Goal: Information Seeking & Learning: Learn about a topic

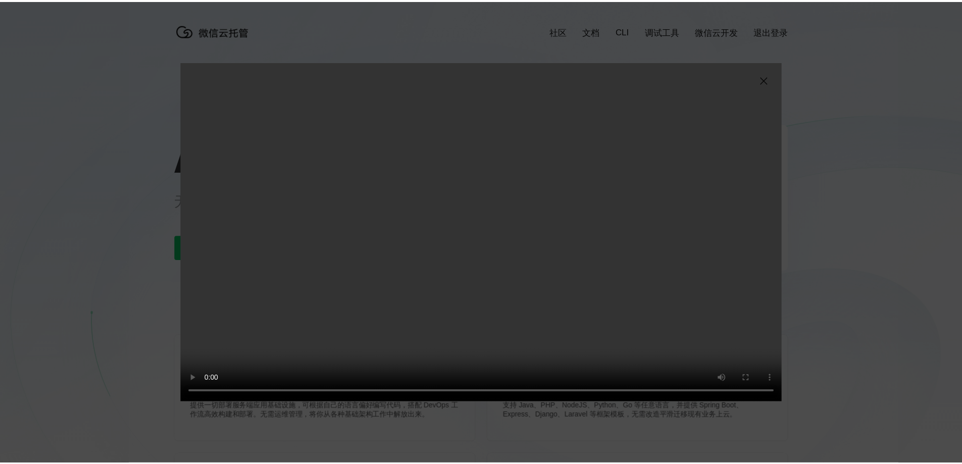
scroll to position [0, 1795]
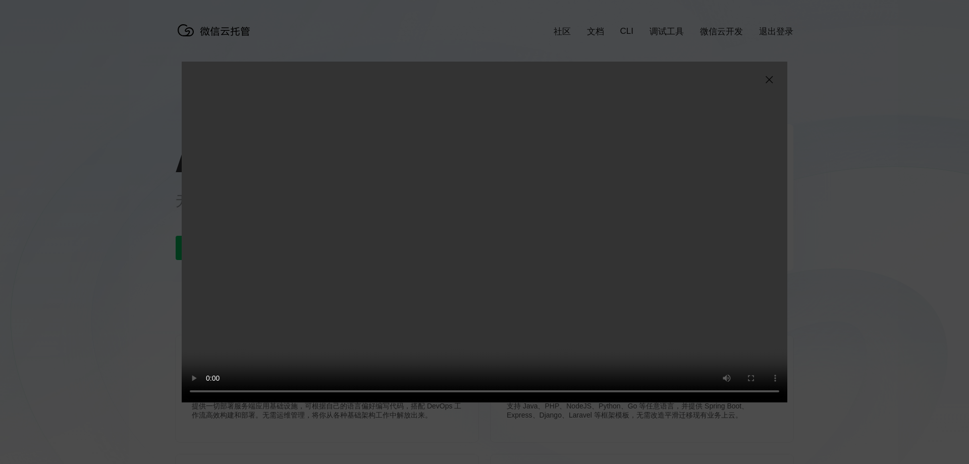
click at [769, 80] on img at bounding box center [769, 80] width 12 height 12
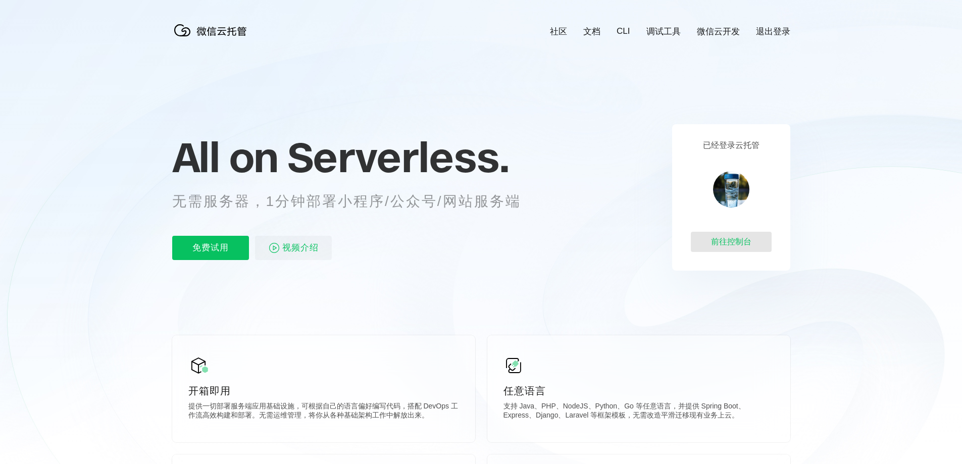
click at [731, 241] on div "前往控制台" at bounding box center [730, 242] width 81 height 20
click at [287, 249] on span "视频介绍" at bounding box center [300, 248] width 36 height 24
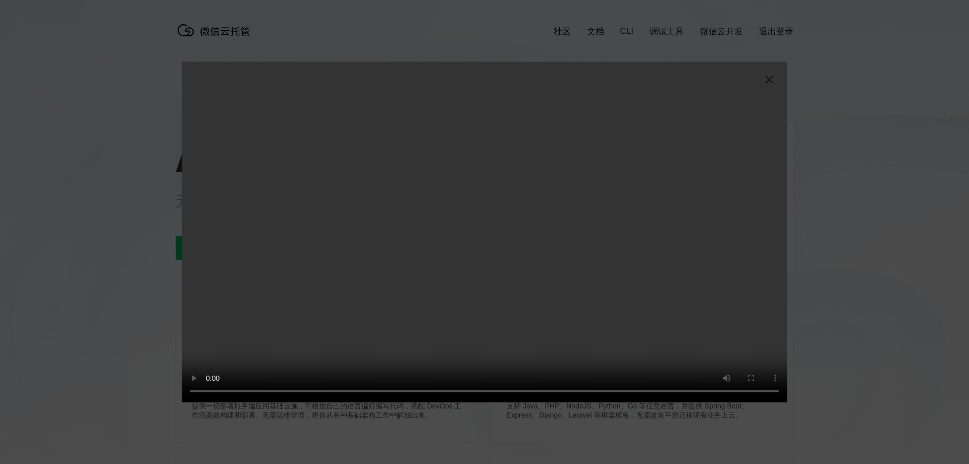
click at [776, 78] on video "抱歉，您的浏览器暂不支持播放此视频" at bounding box center [485, 232] width 606 height 341
click at [773, 80] on img at bounding box center [769, 80] width 12 height 12
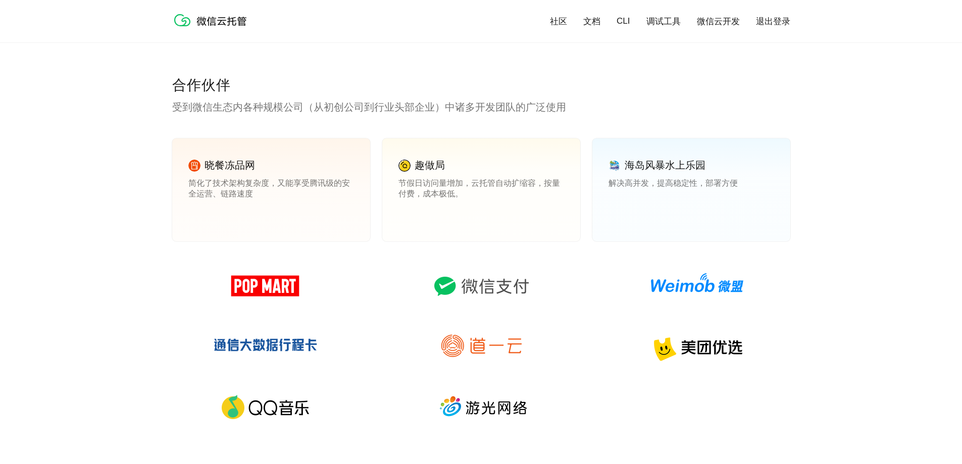
scroll to position [1363, 0]
